Goal: Task Accomplishment & Management: Manage account settings

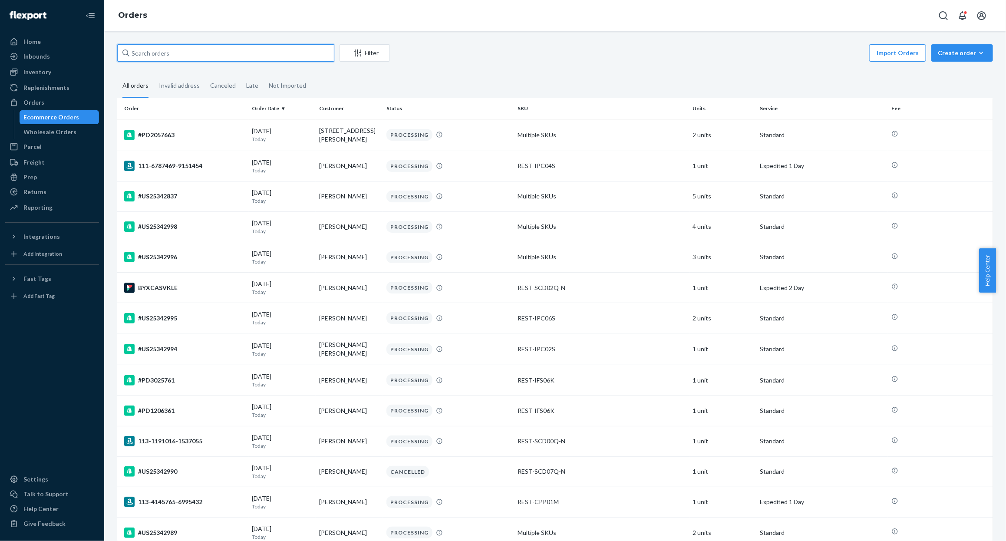
click at [194, 54] on input "text" at bounding box center [225, 52] width 217 height 17
paste input "US25338386"
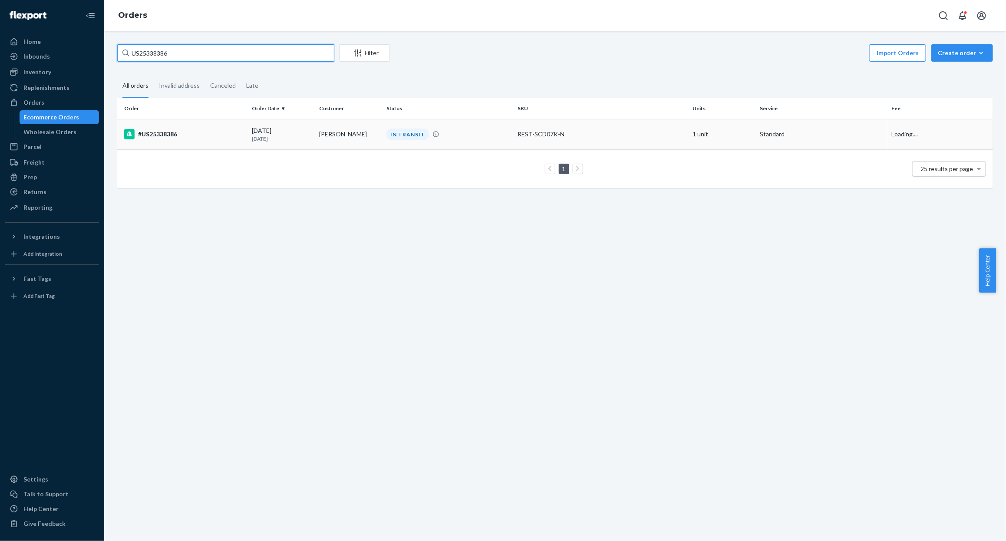
type input "US25338386"
click at [154, 133] on div "#US25338386" at bounding box center [184, 134] width 121 height 10
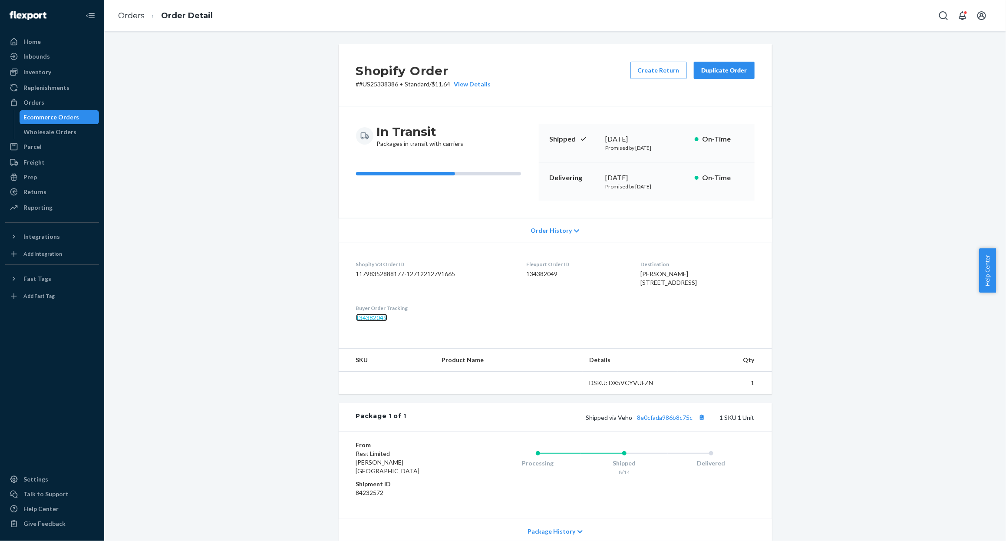
click at [375, 321] on link "134382049" at bounding box center [371, 317] width 31 height 7
click at [30, 118] on div "Ecommerce Orders" at bounding box center [52, 117] width 56 height 9
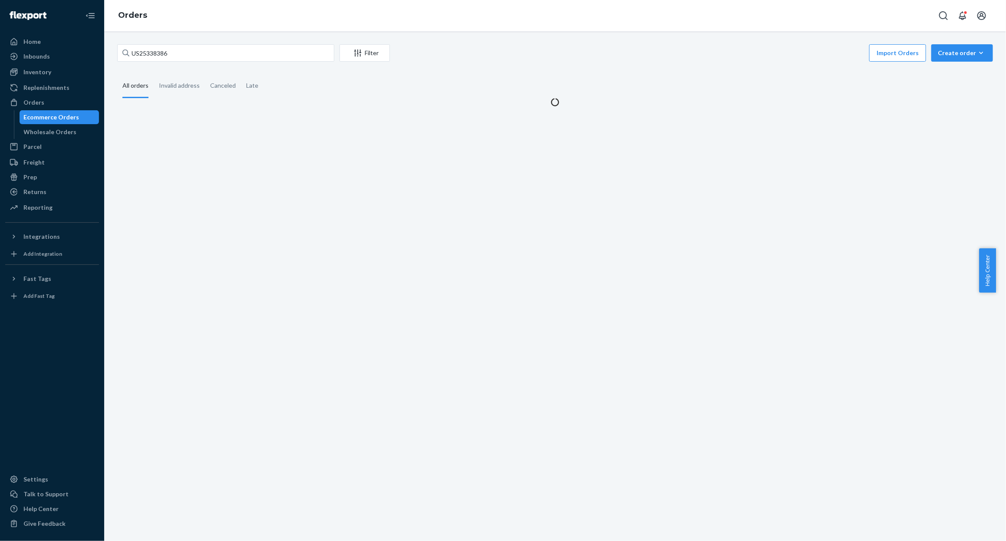
click at [189, 43] on div "US25338386 Filter Import Orders Create order Ecommerce order Removal order All …" at bounding box center [554, 286] width 901 height 510
click at [185, 55] on input "US25338386" at bounding box center [225, 52] width 217 height 17
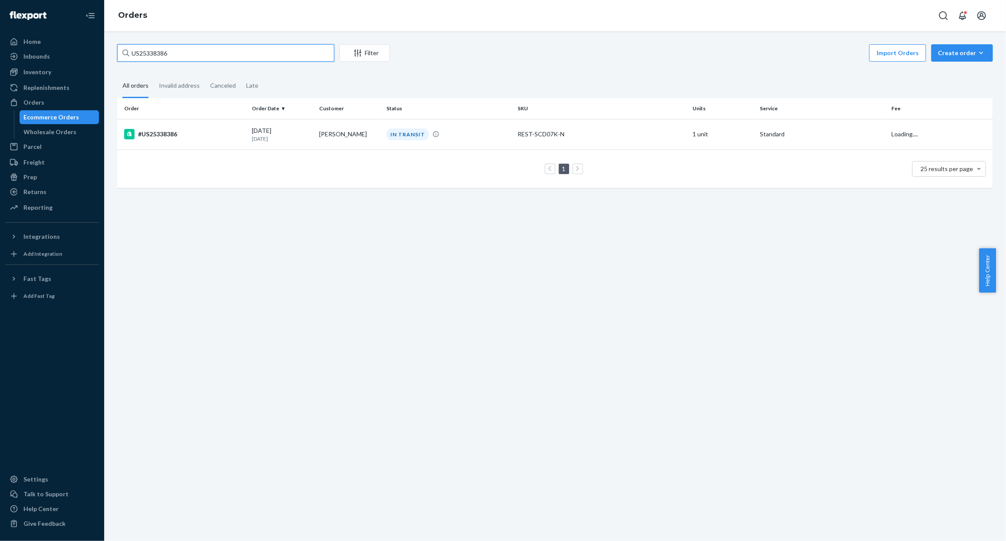
click at [185, 55] on input "US25338386" at bounding box center [225, 52] width 217 height 17
paste input "#US25331175"
type input "#US25331175"
click at [428, 132] on div "DELIVERED" at bounding box center [449, 135] width 128 height 12
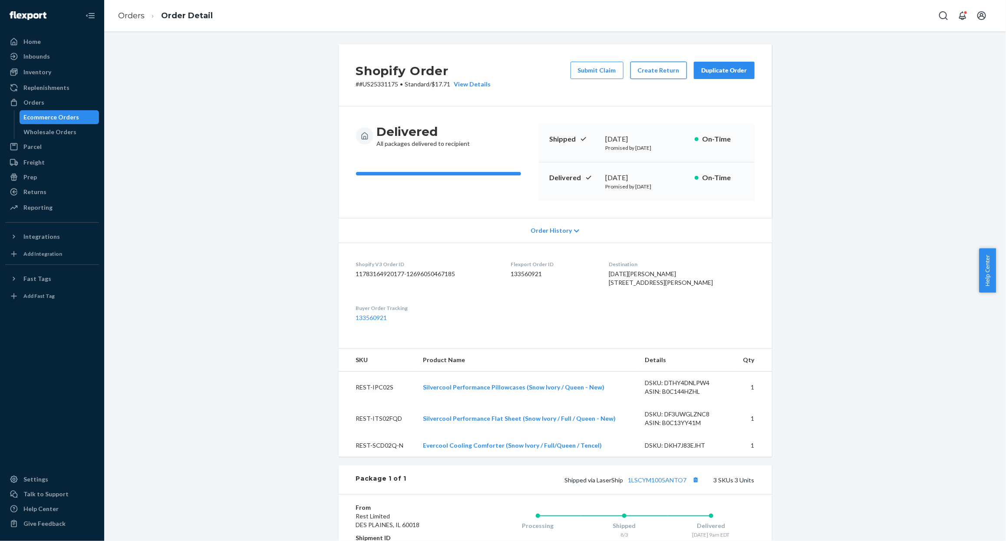
click at [637, 77] on button "Create Return" at bounding box center [658, 70] width 56 height 17
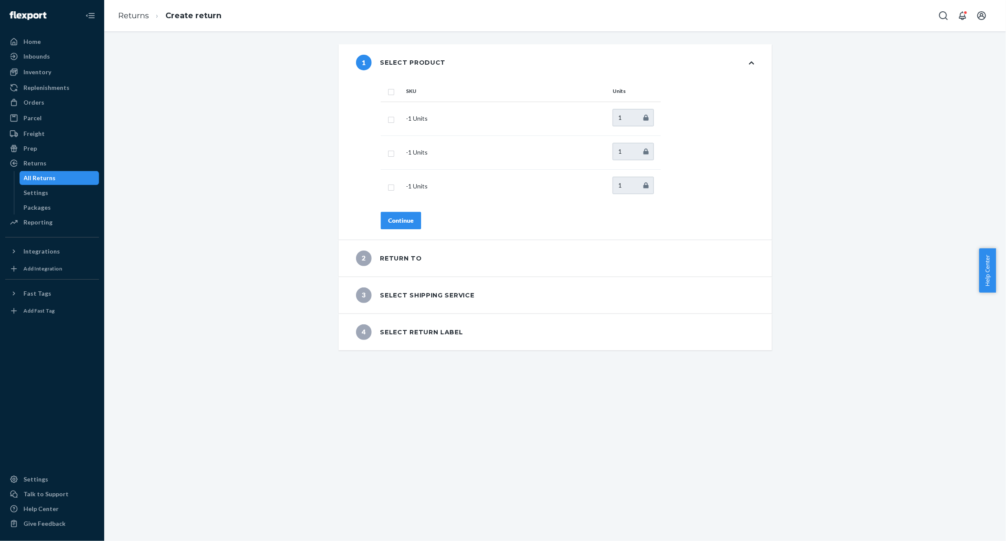
click at [279, 193] on div "1 Select product SKU Units - 1 Units 1 - 1 Units 1 - 1 Units 1 Continue 2 Retur…" at bounding box center [555, 197] width 888 height 306
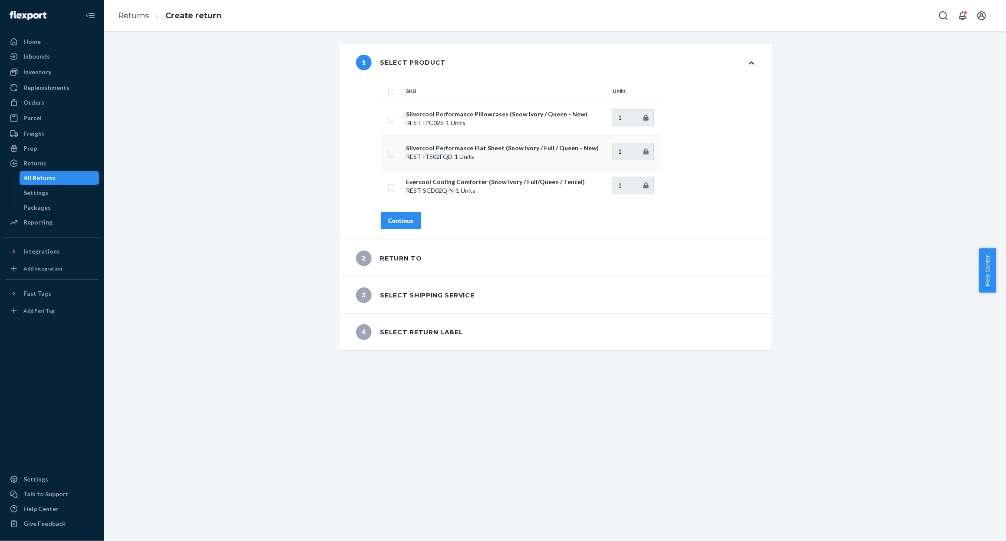
click at [388, 152] on input "checkbox" at bounding box center [391, 152] width 7 height 9
checkbox input "true"
click at [381, 218] on button "Continue" at bounding box center [401, 220] width 40 height 17
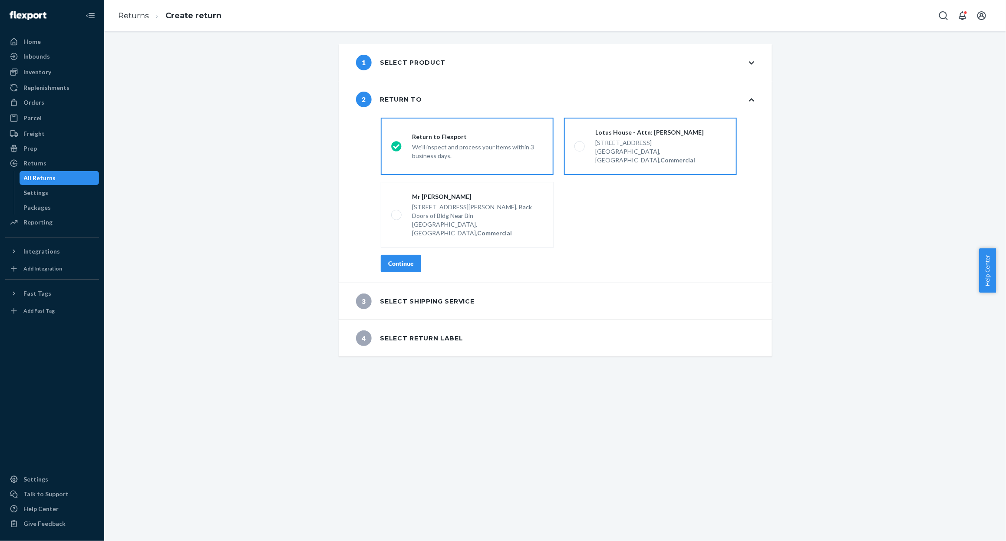
click at [660, 156] on strong "Commercial" at bounding box center [677, 159] width 35 height 7
click at [580, 149] on input "Lotus House - Attn: [PERSON_NAME] [STREET_ADDRESS], Commercial" at bounding box center [577, 147] width 6 height 6
radio input "true"
click at [398, 259] on div "Continue" at bounding box center [401, 263] width 26 height 9
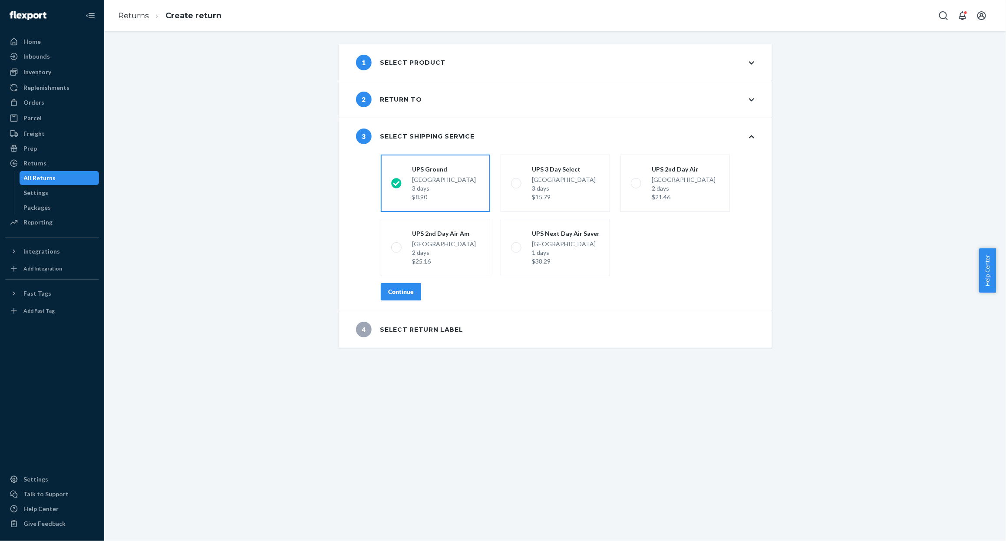
click at [391, 281] on div "shippingRatesRadioGroup [GEOGRAPHIC_DATA] 3 days $8.90 UPS 3 Day Select [GEOGRA…" at bounding box center [567, 231] width 408 height 160
drag, startPoint x: 379, startPoint y: 288, endPoint x: 321, endPoint y: 294, distance: 59.0
click at [381, 289] on button "Continue" at bounding box center [401, 291] width 40 height 17
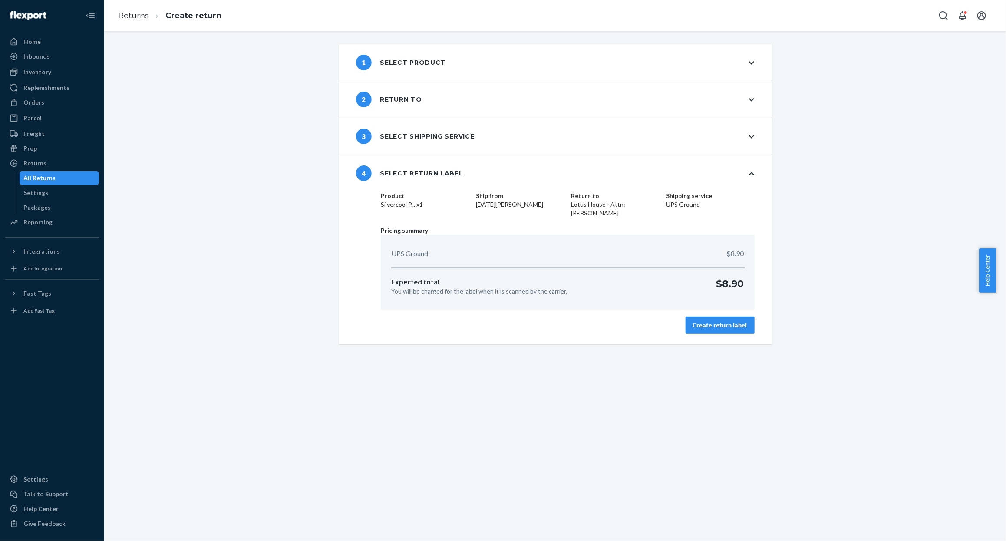
click at [743, 319] on button "Create return label" at bounding box center [719, 324] width 69 height 17
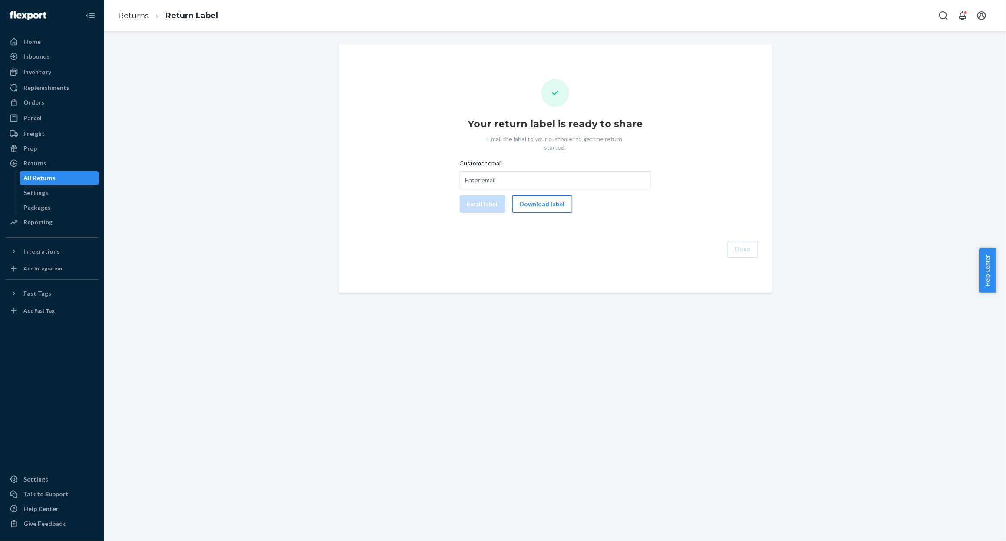
click at [536, 195] on button "Download label" at bounding box center [542, 203] width 60 height 17
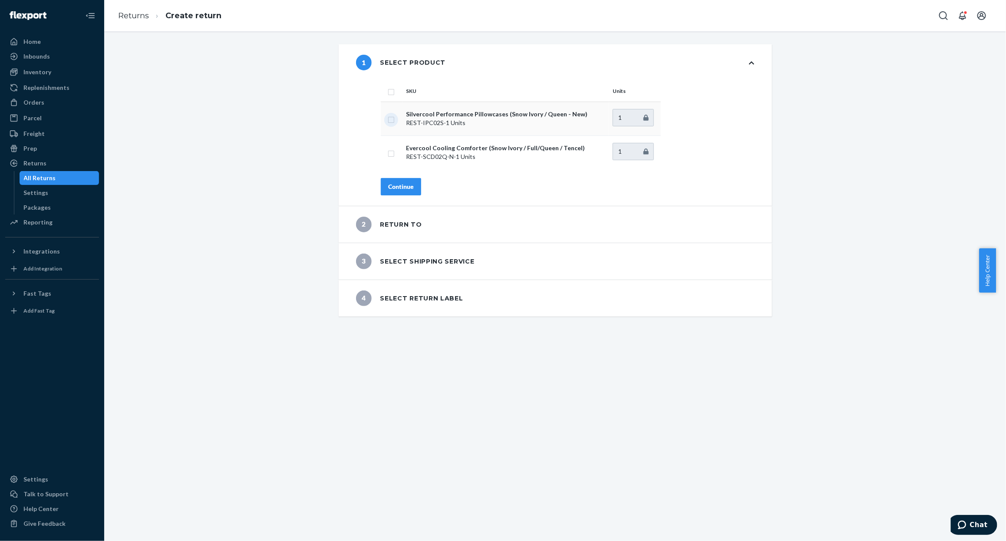
click at [388, 120] on input "checkbox" at bounding box center [391, 118] width 7 height 9
checkbox input "true"
click at [388, 185] on div "Continue" at bounding box center [401, 186] width 26 height 9
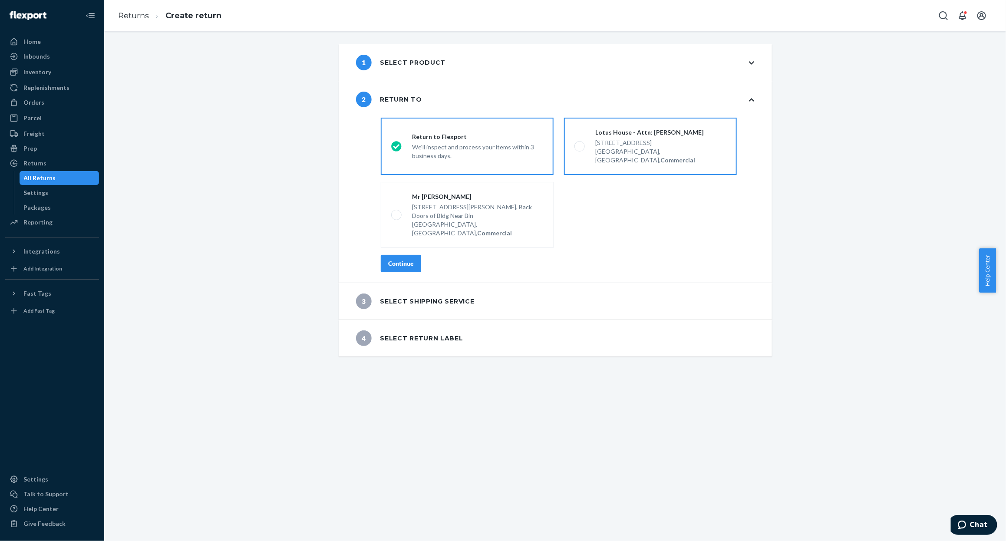
drag, startPoint x: 628, startPoint y: 136, endPoint x: 473, endPoint y: 226, distance: 179.1
click at [628, 135] on div "Lotus House - Attn: Victoria Varela" at bounding box center [660, 132] width 131 height 9
click at [580, 144] on input "Lotus House - Attn: Victoria Varela 217 NW 15th St, Miami, FL 33136, US, Commer…" at bounding box center [577, 147] width 6 height 6
radio input "true"
click at [388, 259] on div "Continue" at bounding box center [401, 263] width 26 height 9
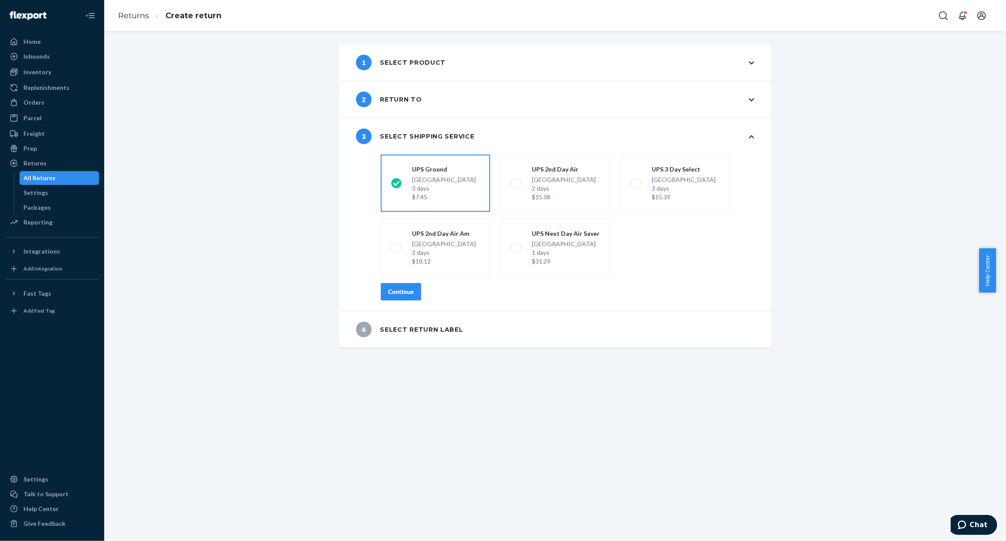
click at [396, 298] on button "Continue" at bounding box center [401, 291] width 40 height 17
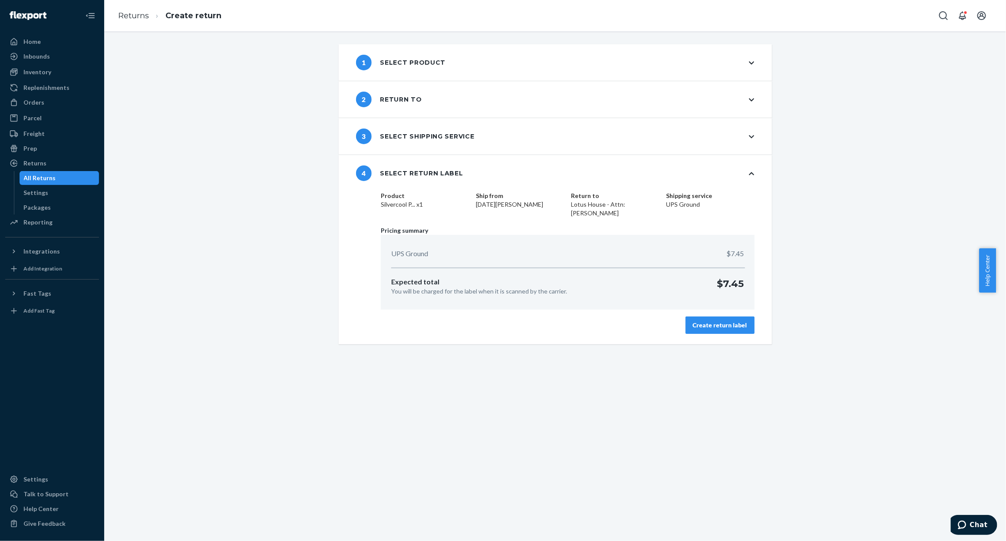
click at [720, 321] on div "Create return label" at bounding box center [720, 325] width 54 height 9
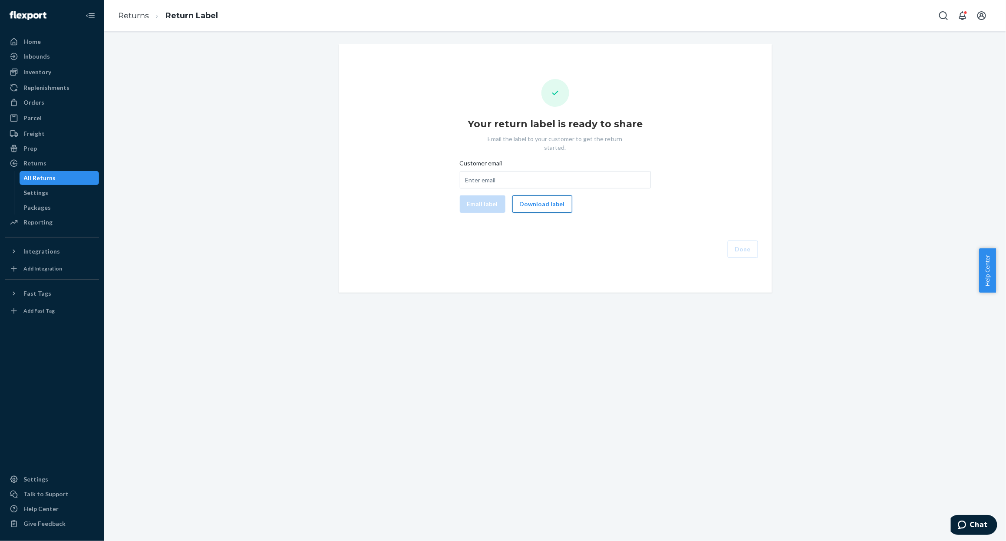
click at [559, 197] on button "Download label" at bounding box center [542, 203] width 60 height 17
click at [47, 99] on div "Orders" at bounding box center [52, 102] width 92 height 12
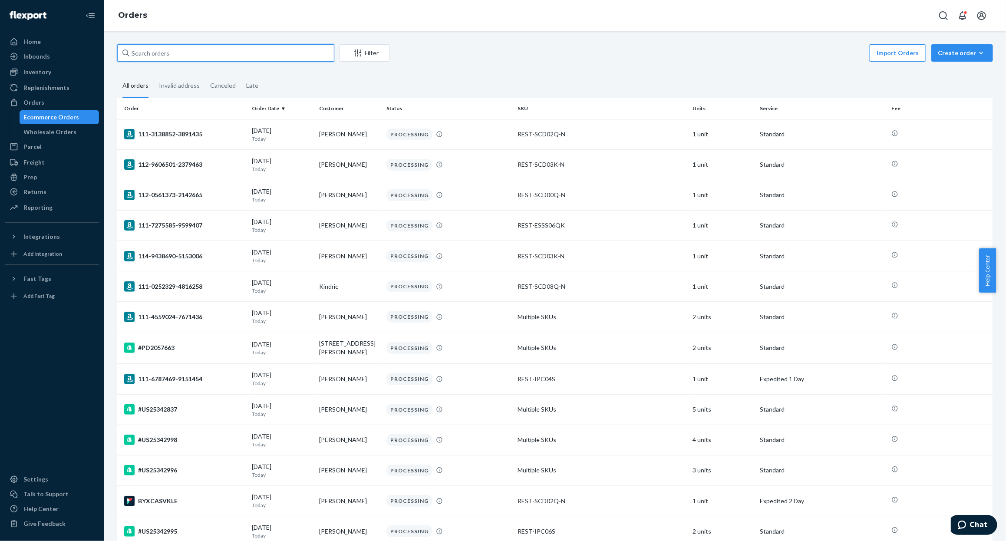
click at [171, 55] on input "text" at bounding box center [225, 52] width 217 height 17
paste input "US25328687"
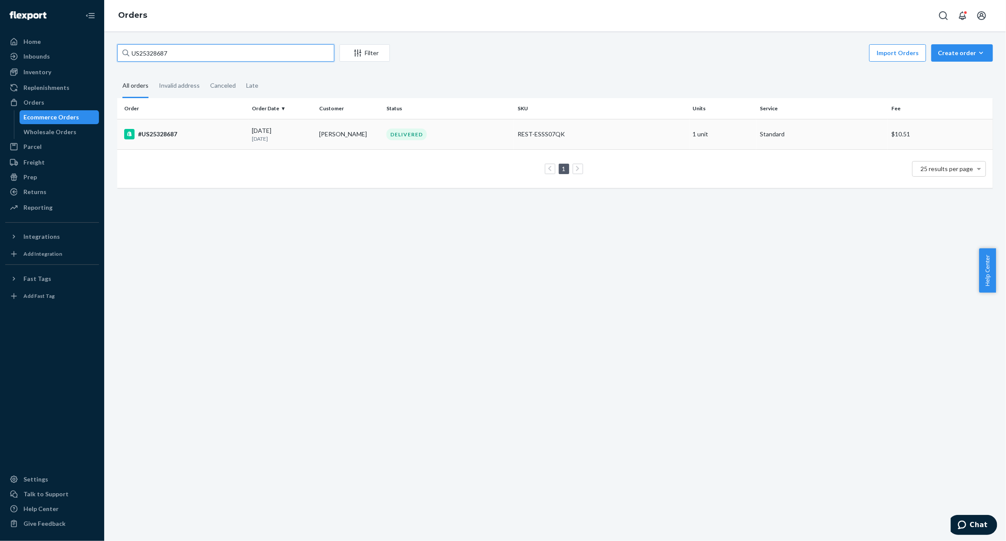
type input "US25328687"
click at [191, 142] on td "#US25328687" at bounding box center [183, 134] width 132 height 30
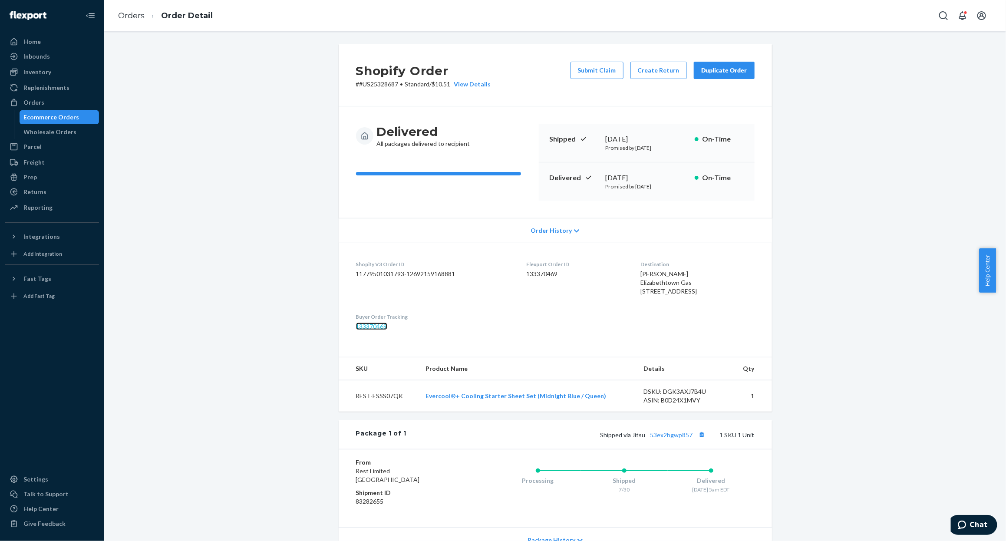
click at [366, 330] on link "133370469" at bounding box center [371, 325] width 31 height 7
drag, startPoint x: 25, startPoint y: 122, endPoint x: 30, endPoint y: 122, distance: 5.2
click at [25, 122] on div "Ecommerce Orders" at bounding box center [59, 117] width 78 height 12
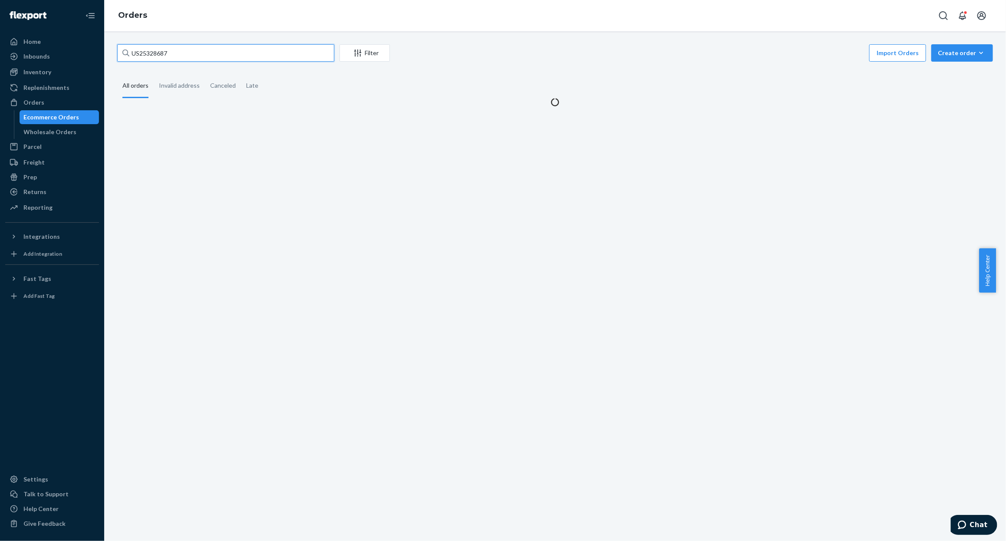
click at [206, 46] on input "US25328687" at bounding box center [225, 52] width 217 height 17
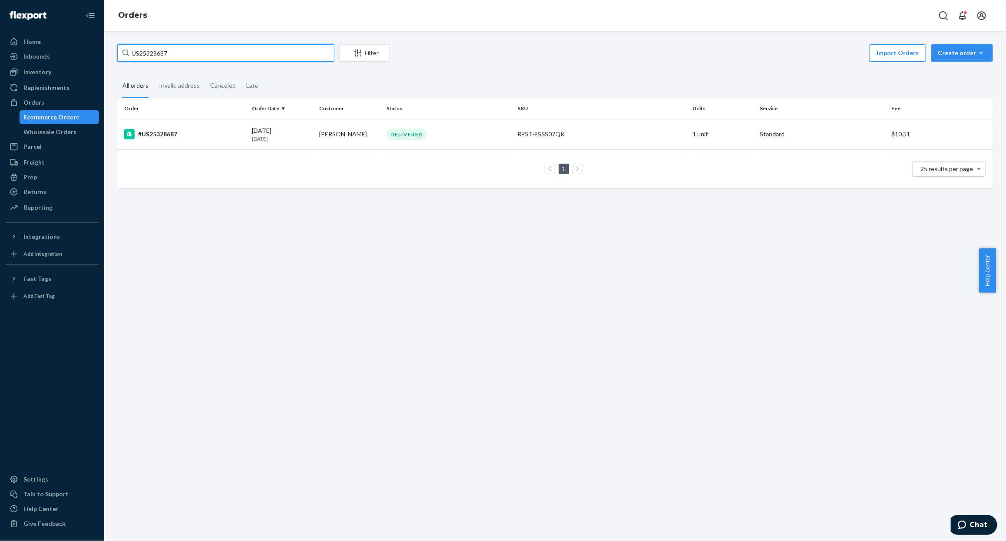
click at [206, 46] on input "US25328687" at bounding box center [225, 52] width 217 height 17
paste input "#US25338166"
type input "#US25338166"
drag, startPoint x: 477, startPoint y: 135, endPoint x: 485, endPoint y: 173, distance: 38.6
click at [477, 135] on div "IN TRANSIT" at bounding box center [449, 134] width 128 height 12
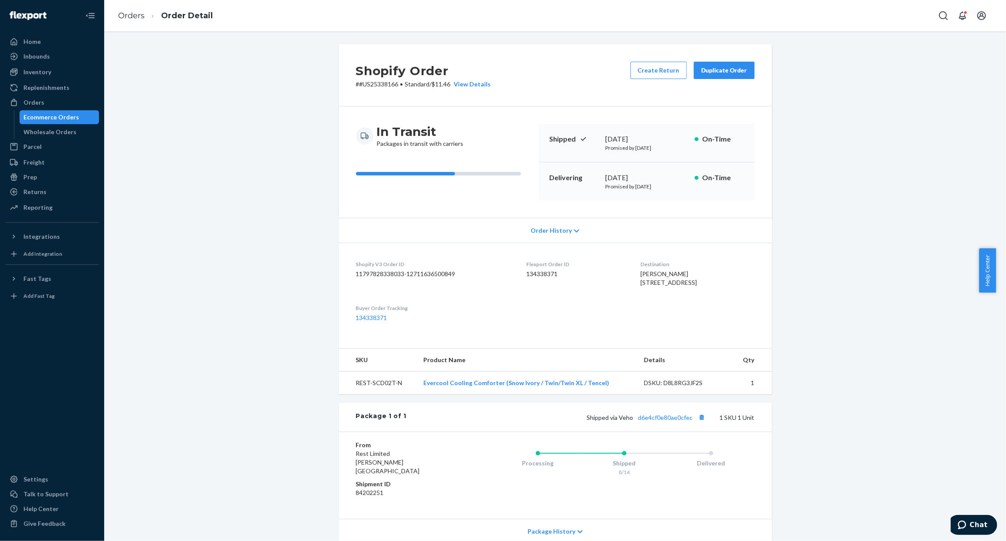
click at [266, 272] on div "Shopify Order # #US25338166 • Standard / $11.46 View Details Create Return Dupl…" at bounding box center [555, 321] width 888 height 554
click at [366, 321] on link "134338371" at bounding box center [371, 317] width 31 height 7
